Goal: Check status: Check status

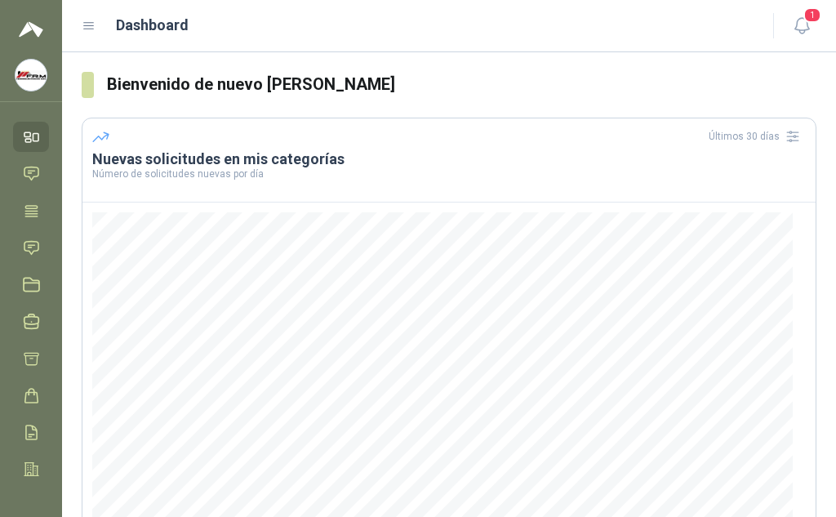
click at [28, 80] on img at bounding box center [31, 75] width 31 height 31
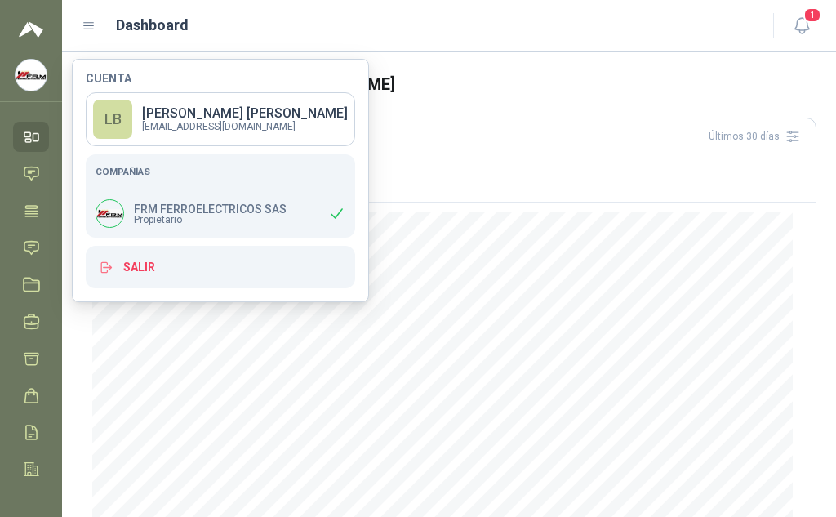
click at [206, 218] on span "Propietario" at bounding box center [210, 220] width 153 height 10
click at [213, 217] on span "Propietario" at bounding box center [210, 220] width 153 height 10
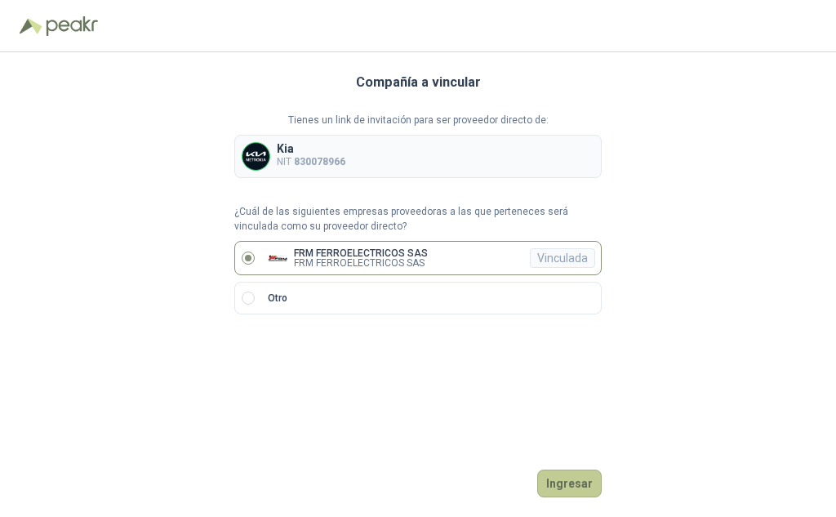
click at [559, 488] on button "Ingresar" at bounding box center [569, 484] width 65 height 28
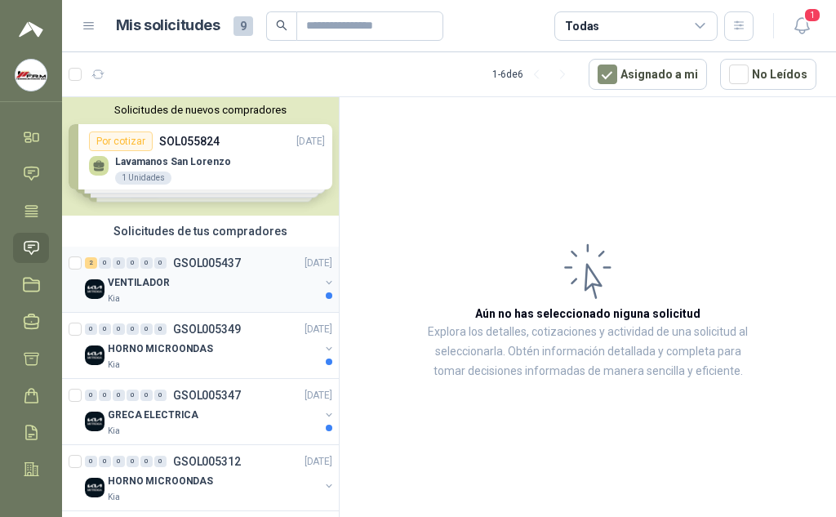
click at [140, 281] on p "VENTILADOR" at bounding box center [139, 283] width 62 height 16
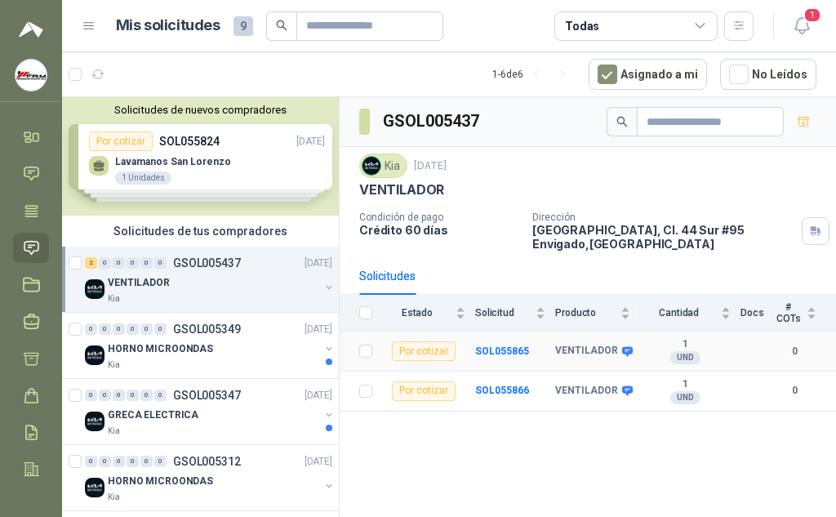
click at [590, 354] on b "VENTILADOR" at bounding box center [586, 351] width 63 height 13
click at [507, 349] on b "SOL055865" at bounding box center [502, 351] width 54 height 11
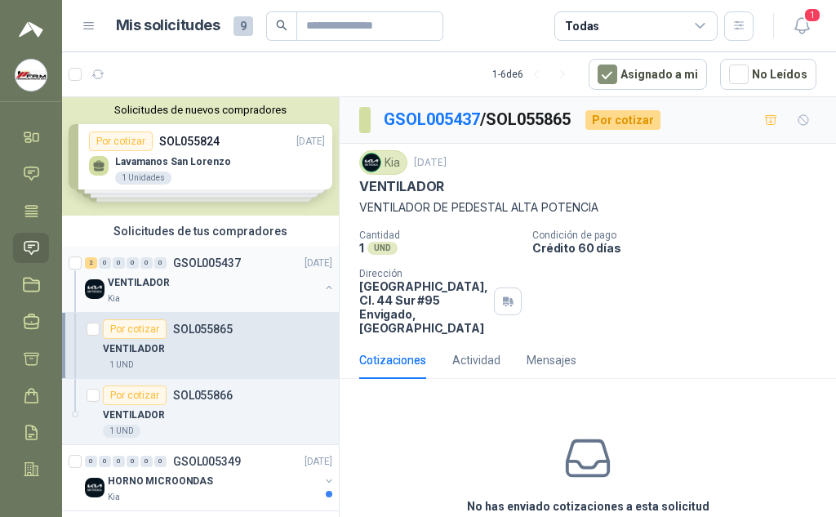
click at [157, 279] on p "VENTILADOR" at bounding box center [139, 283] width 62 height 16
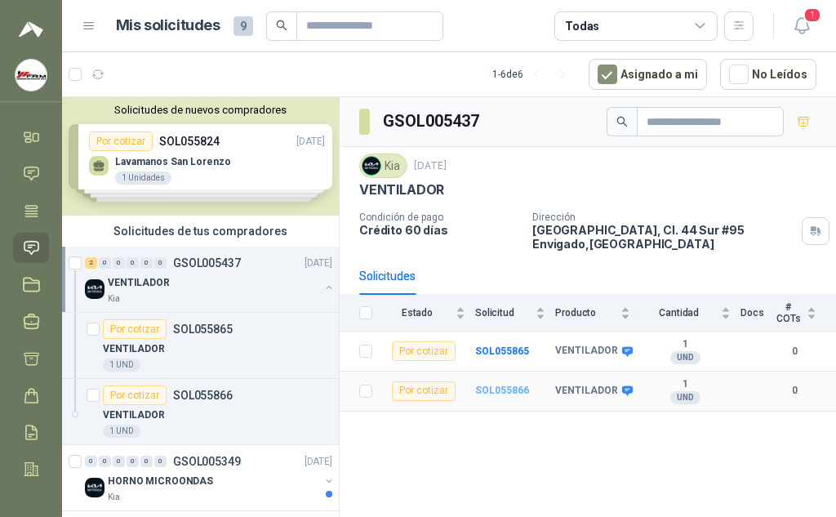
click at [506, 389] on b "SOL055866" at bounding box center [502, 390] width 54 height 11
